Goal: Information Seeking & Learning: Understand process/instructions

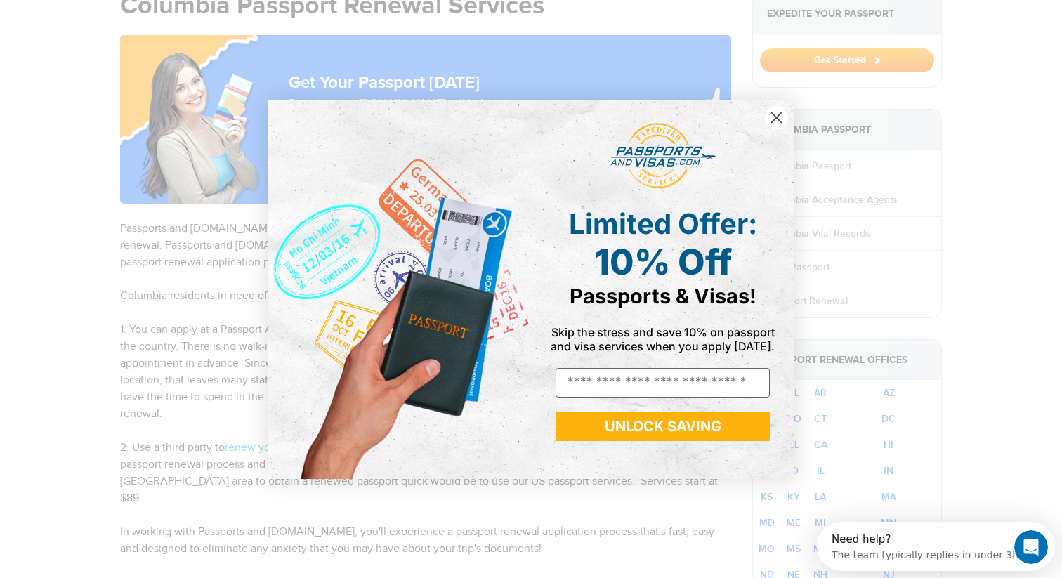
click at [779, 113] on circle "Close dialog" at bounding box center [776, 116] width 23 height 23
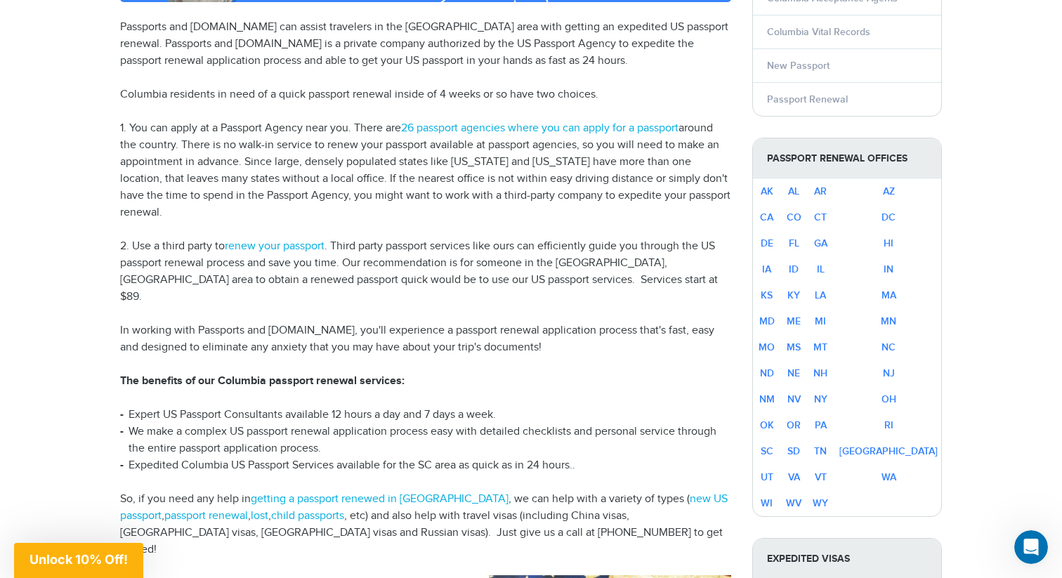
scroll to position [370, 0]
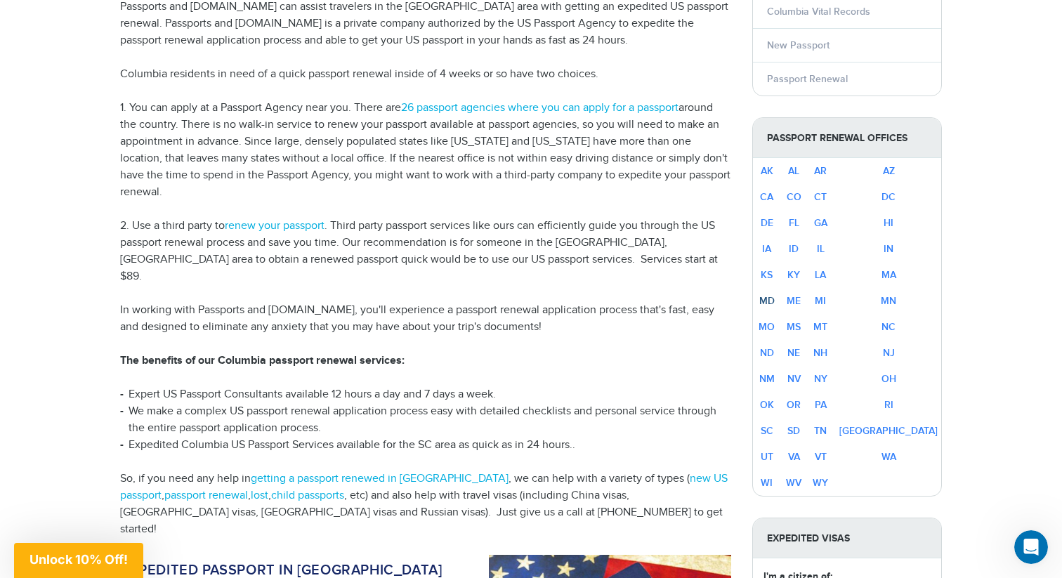
click at [771, 298] on link "MD" at bounding box center [766, 301] width 15 height 12
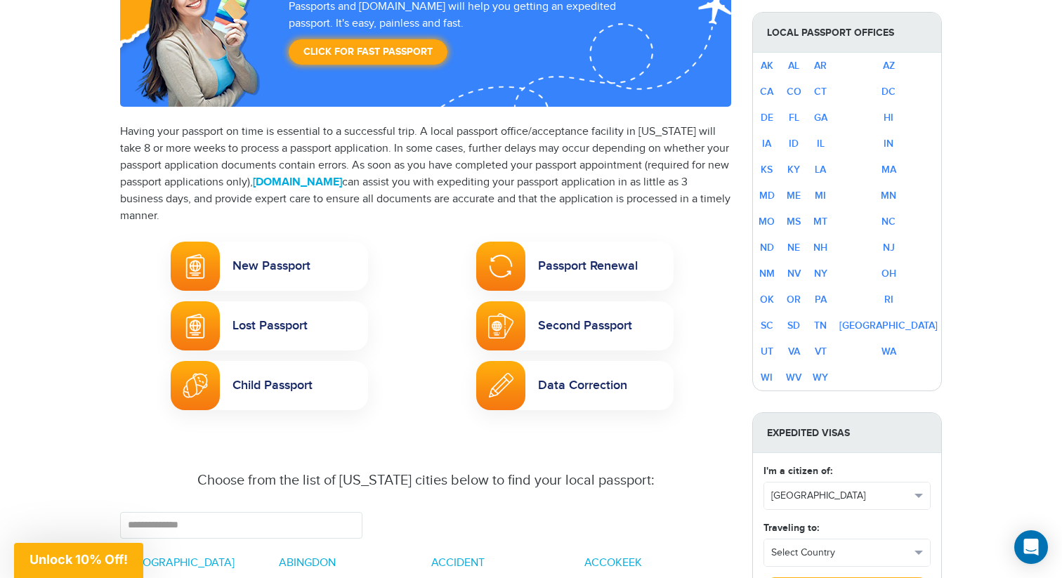
scroll to position [250, 0]
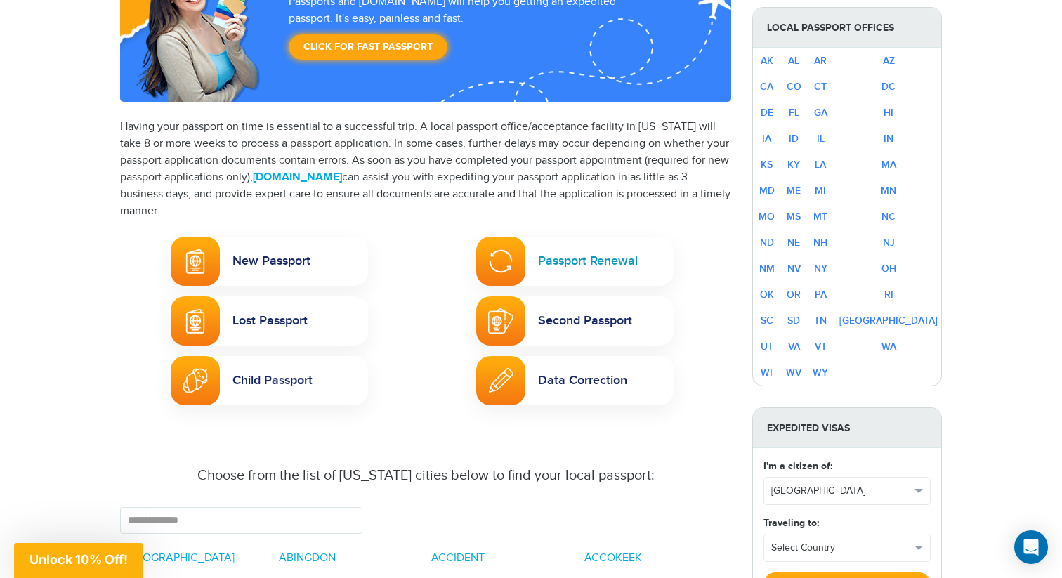
click at [612, 257] on link "Passport Renewal" at bounding box center [574, 261] width 197 height 49
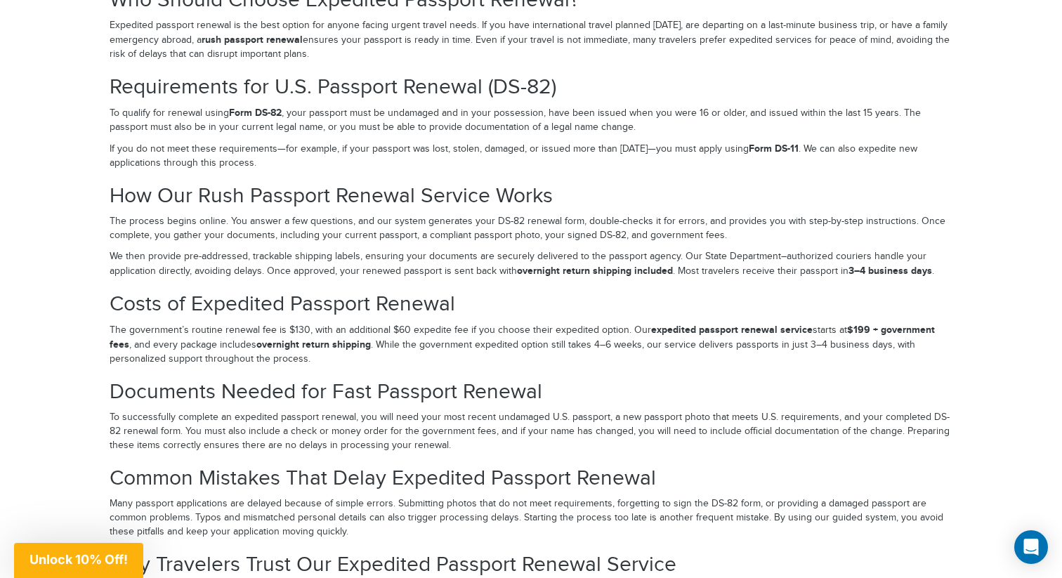
scroll to position [2271, 0]
